Goal: Information Seeking & Learning: Learn about a topic

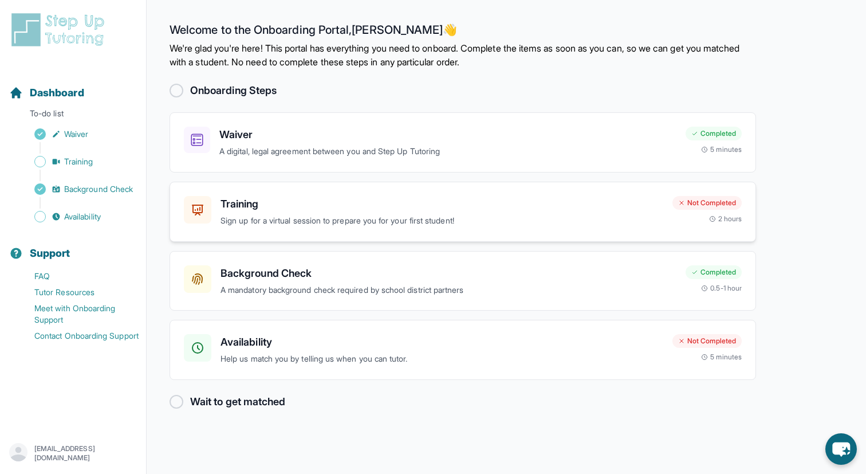
click at [350, 212] on div "Training Sign up for a virtual session to prepare you for your first student!" at bounding box center [442, 212] width 443 height 32
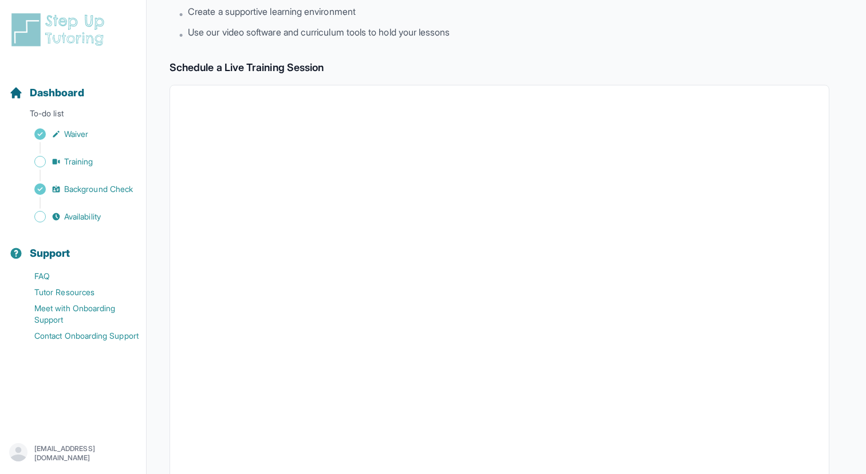
scroll to position [57, 0]
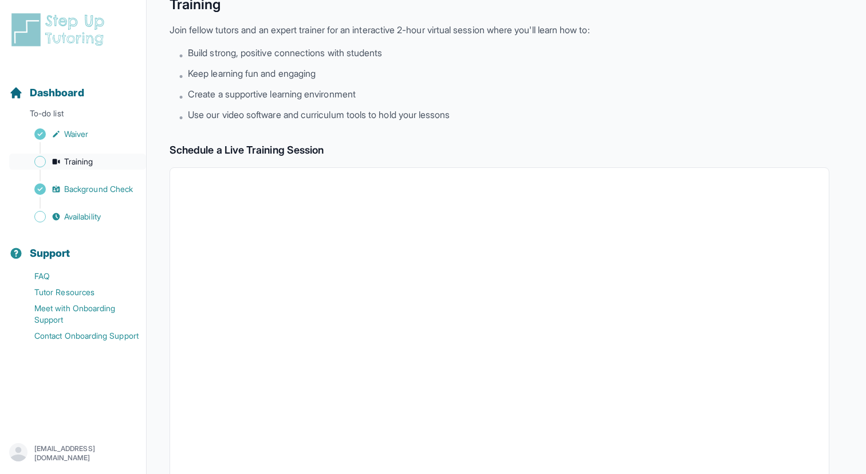
click at [89, 159] on span "Training" at bounding box center [78, 161] width 29 height 11
click at [84, 160] on span "Training" at bounding box center [78, 161] width 29 height 11
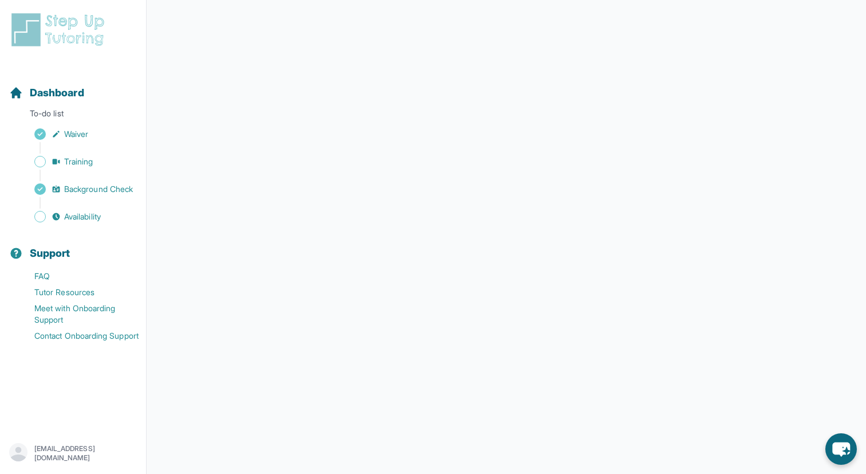
scroll to position [86, 0]
click at [77, 162] on span "Training" at bounding box center [78, 161] width 29 height 11
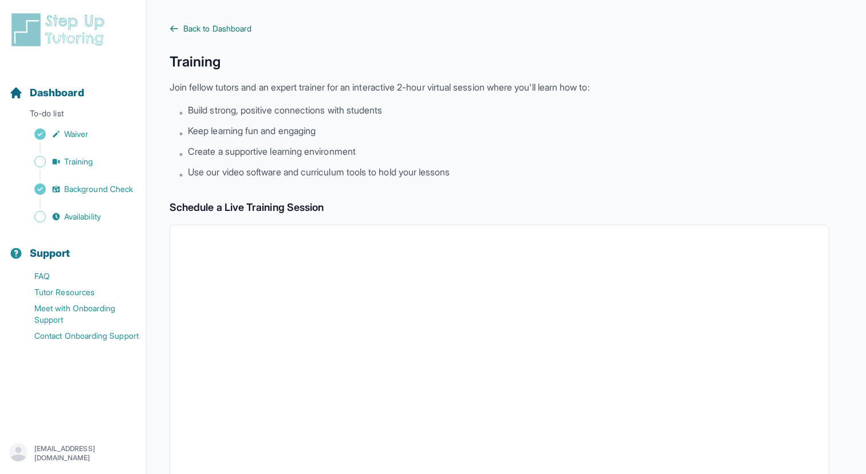
click at [187, 34] on span "Back to Dashboard" at bounding box center [217, 28] width 68 height 11
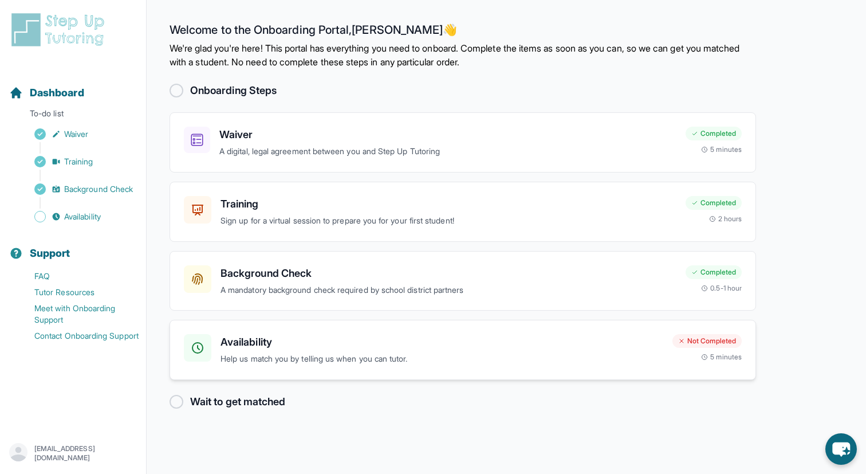
click at [245, 347] on h3 "Availability" at bounding box center [442, 342] width 443 height 16
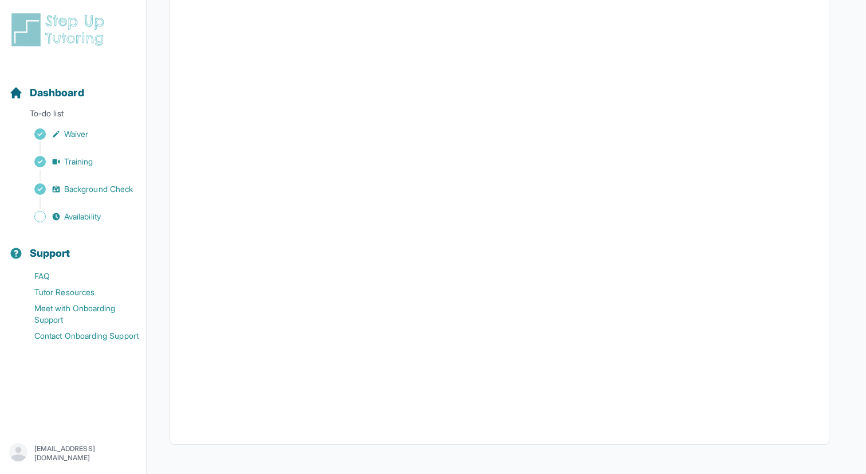
scroll to position [192, 0]
click at [70, 208] on link "Availability" at bounding box center [77, 216] width 137 height 16
click at [66, 97] on span "Dashboard" at bounding box center [57, 93] width 54 height 16
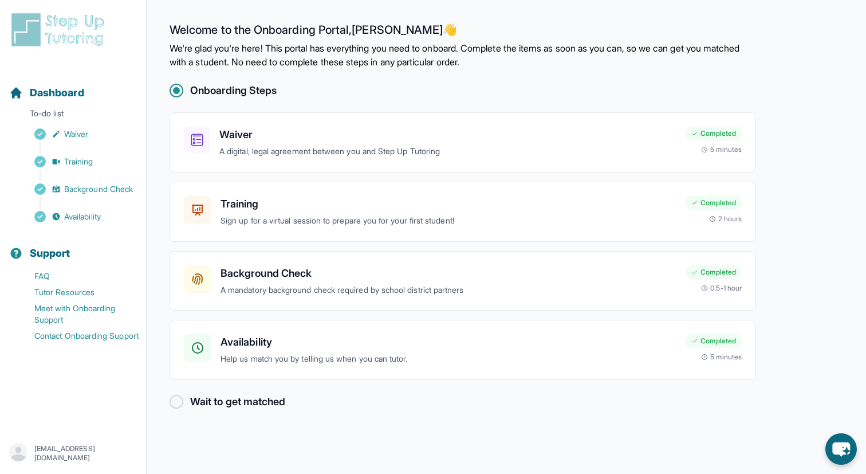
click at [167, 400] on main "Welcome to the Onboarding Portal, Vanessa 👋 We're glad you're here! This portal…" at bounding box center [506, 237] width 719 height 474
click at [175, 400] on div at bounding box center [177, 402] width 14 height 14
